Goal: Task Accomplishment & Management: Manage account settings

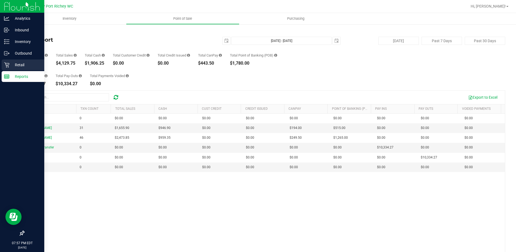
click at [17, 62] on p "Retail" at bounding box center [25, 65] width 32 height 6
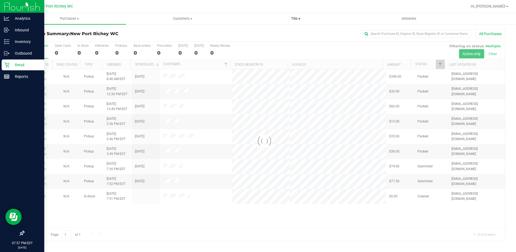
click at [295, 19] on span "Tills" at bounding box center [296, 18] width 113 height 5
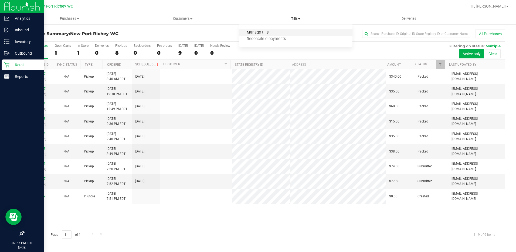
click at [256, 32] on span "Manage tills" at bounding box center [257, 32] width 36 height 5
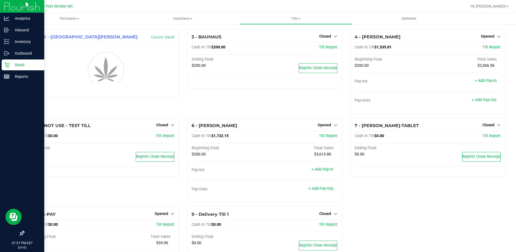
click at [398, 191] on div "7 - [PERSON_NAME]-TABLET Closed Open Till Cash In Till $0.00 Till Report Ending…" at bounding box center [427, 162] width 163 height 89
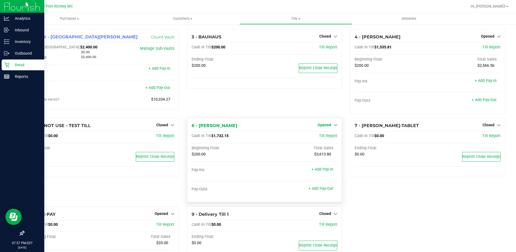
click at [327, 124] on span "Opened" at bounding box center [324, 125] width 13 height 4
click at [320, 136] on link "Close Till" at bounding box center [325, 136] width 15 height 4
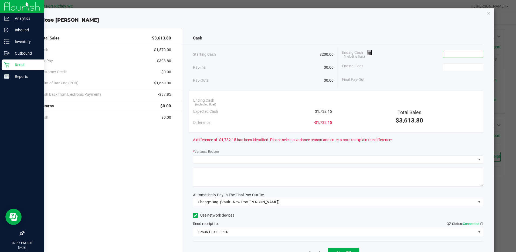
click at [462, 57] on input at bounding box center [463, 54] width 40 height 8
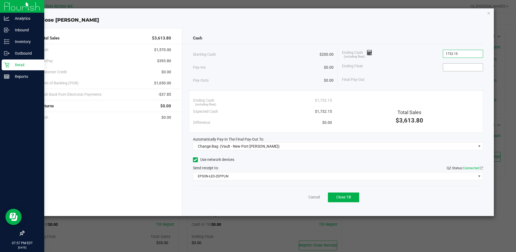
type input "$1,732.15"
click at [451, 64] on input at bounding box center [463, 67] width 40 height 8
type input "$200.00"
click at [404, 71] on div "Ending Float $200.00" at bounding box center [412, 66] width 141 height 13
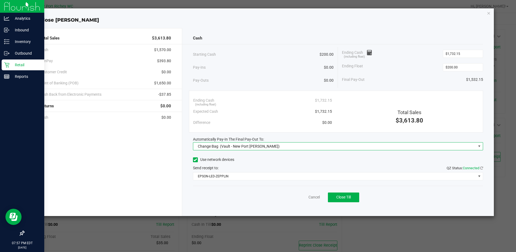
click at [284, 145] on span "Change Bag (Vault - [GEOGRAPHIC_DATA][PERSON_NAME])" at bounding box center [334, 146] width 283 height 8
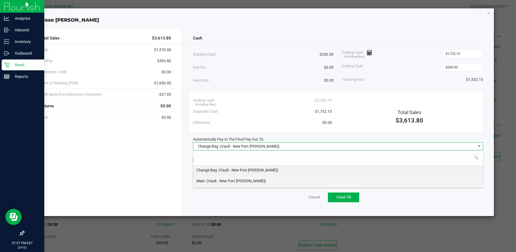
scroll to position [8, 290]
click at [239, 177] on div "Main (Vault - [GEOGRAPHIC_DATA][PERSON_NAME])" at bounding box center [232, 181] width 70 height 10
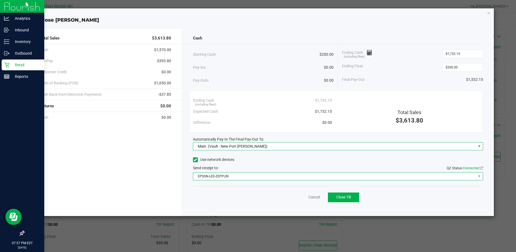
click at [239, 175] on span "EPSON-LED-ZEPPLIN" at bounding box center [334, 176] width 283 height 8
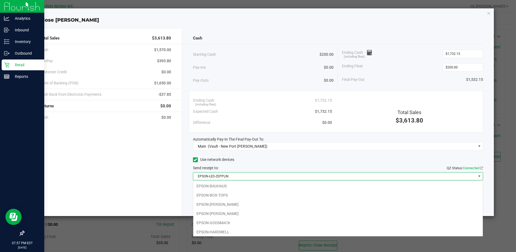
scroll to position [19, 0]
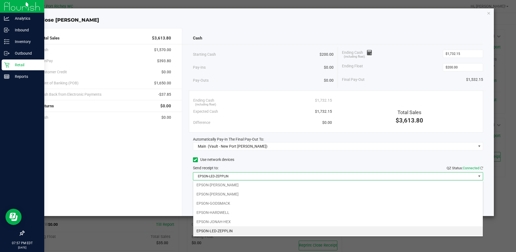
click at [154, 173] on div "Total Sales $3,613.80 Cash $1,570.00 CanPay $393.80 Customer Credit $0.00 Point…" at bounding box center [104, 122] width 156 height 188
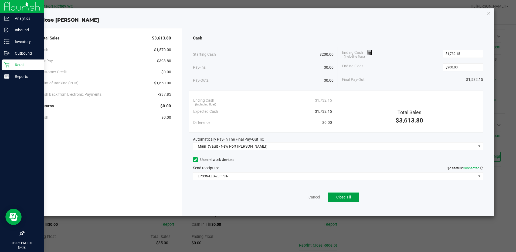
click at [337, 194] on button "Close Till" at bounding box center [343, 197] width 31 height 10
click at [304, 195] on link "Dismiss" at bounding box center [302, 197] width 13 height 6
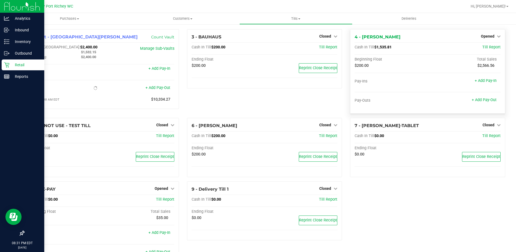
click at [484, 32] on div "4 - [PERSON_NAME] Opened Close Till Cash In Till $1,535.81 Till Report Beginnin…" at bounding box center [427, 71] width 155 height 84
click at [484, 34] on span "Opened" at bounding box center [487, 36] width 13 height 4
click at [481, 48] on link "Close Till" at bounding box center [488, 47] width 15 height 4
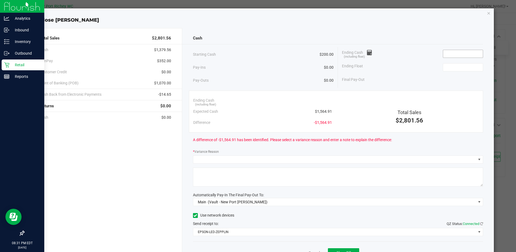
click at [454, 54] on input at bounding box center [463, 54] width 40 height 8
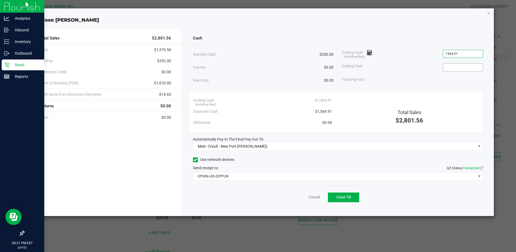
type input "$1,564.91"
click at [469, 68] on input at bounding box center [463, 67] width 40 height 8
type input "$200.00"
click at [427, 75] on div "Final Pay-Out $1,364.91" at bounding box center [412, 79] width 141 height 11
click at [334, 194] on button "Close Till" at bounding box center [343, 197] width 31 height 10
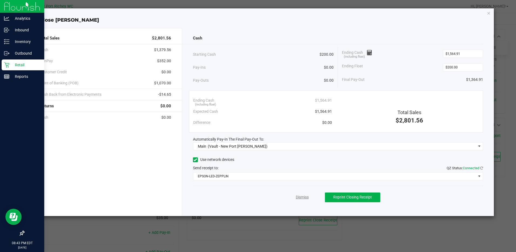
click at [307, 195] on link "Dismiss" at bounding box center [302, 197] width 13 height 6
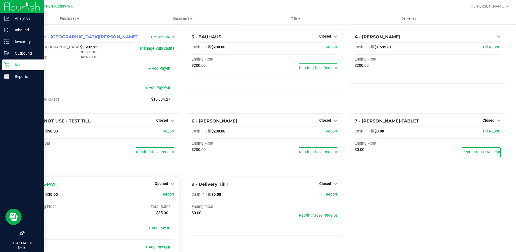
click at [159, 181] on div "Opened" at bounding box center [165, 183] width 20 height 6
click at [160, 184] on span "Opened" at bounding box center [161, 183] width 13 height 4
click at [163, 197] on link "Close Till" at bounding box center [162, 194] width 15 height 4
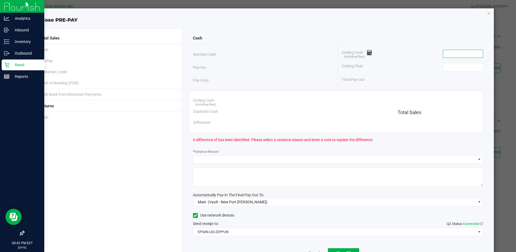
click at [464, 55] on input at bounding box center [463, 54] width 40 height 8
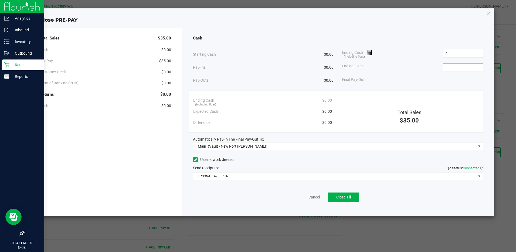
type input "$0.00"
click at [457, 69] on input at bounding box center [463, 67] width 40 height 8
type input "$0.00"
drag, startPoint x: 352, startPoint y: 198, endPoint x: 516, endPoint y: 83, distance: 201.0
click at [352, 198] on button "Close Till" at bounding box center [343, 197] width 31 height 10
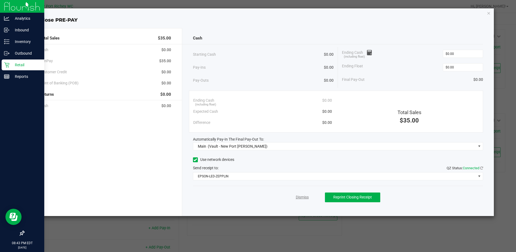
click at [304, 198] on link "Dismiss" at bounding box center [302, 197] width 13 height 6
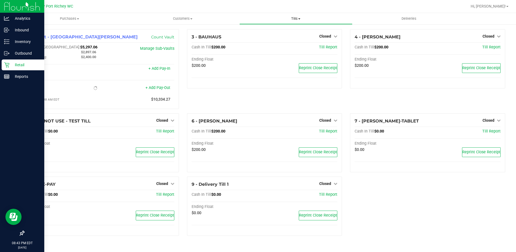
click at [289, 21] on span "Tills" at bounding box center [296, 18] width 113 height 5
click at [261, 40] on span "Reconcile e-payments" at bounding box center [266, 39] width 54 height 5
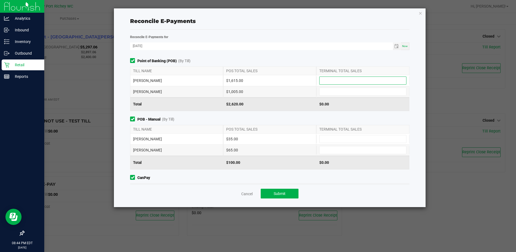
click at [345, 81] on input at bounding box center [363, 81] width 87 height 8
type input "$1,615.00"
click at [341, 94] on input at bounding box center [363, 92] width 87 height 8
type input "$1,005.00"
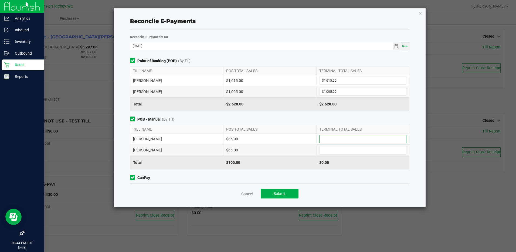
click at [336, 138] on input at bounding box center [363, 139] width 87 height 8
type input "$35.00"
click at [329, 152] on input at bounding box center [363, 150] width 87 height 8
type input "$65.00"
click at [283, 143] on div "$35.00" at bounding box center [269, 138] width 93 height 11
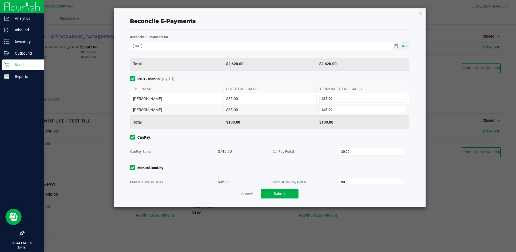
scroll to position [51, 0]
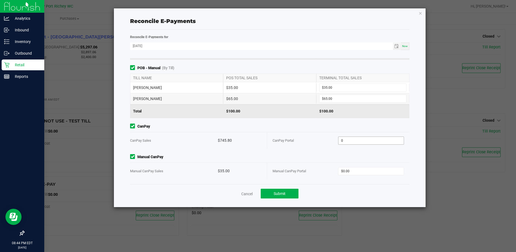
click at [349, 139] on input "0" at bounding box center [371, 141] width 65 height 8
type input "$745.80"
click at [350, 170] on input "0" at bounding box center [371, 171] width 65 height 8
type input "$35.00"
click at [306, 163] on div "Manual CanPay Portal" at bounding box center [306, 171] width 66 height 16
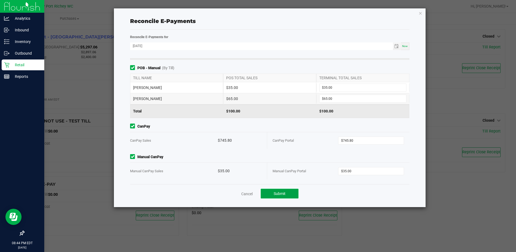
click at [279, 191] on span "Submit" at bounding box center [280, 193] width 12 height 4
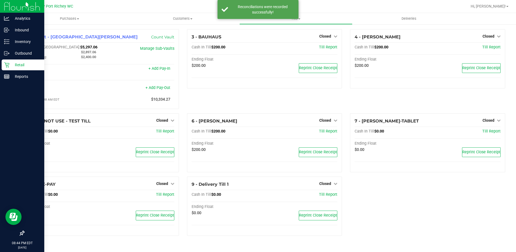
click at [6, 66] on icon at bounding box center [6, 64] width 5 height 5
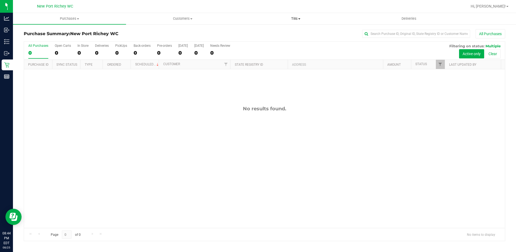
click at [294, 18] on span "Tills" at bounding box center [296, 18] width 113 height 5
click at [256, 33] on span "Manage tills" at bounding box center [257, 32] width 36 height 5
